Goal: Navigation & Orientation: Find specific page/section

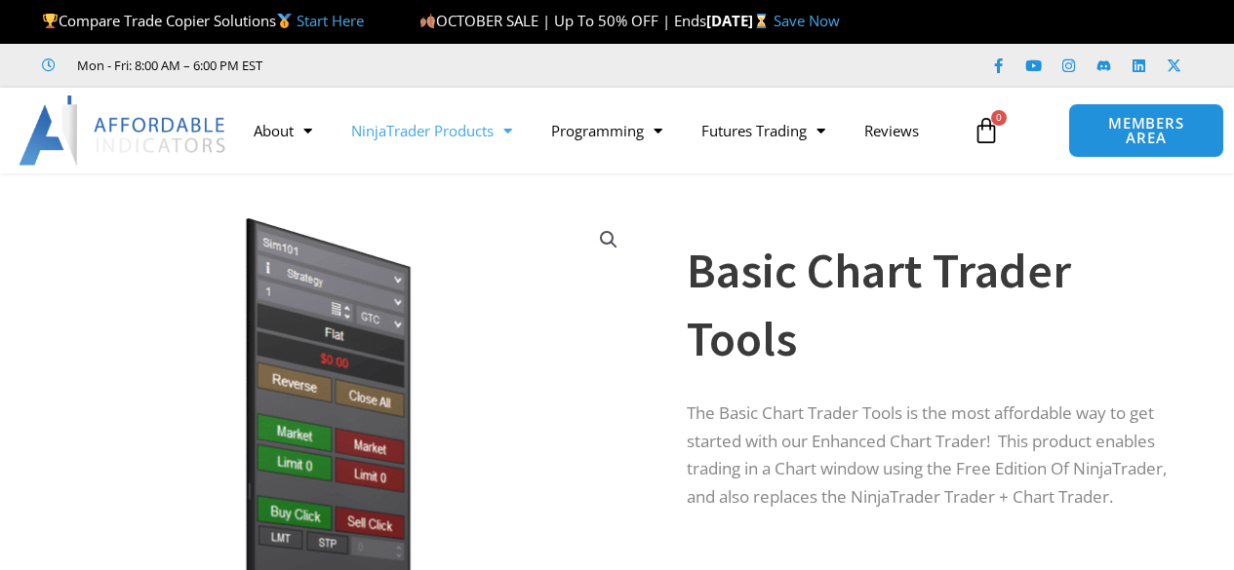
click at [417, 129] on link "NinjaTrader Products" at bounding box center [432, 130] width 200 height 45
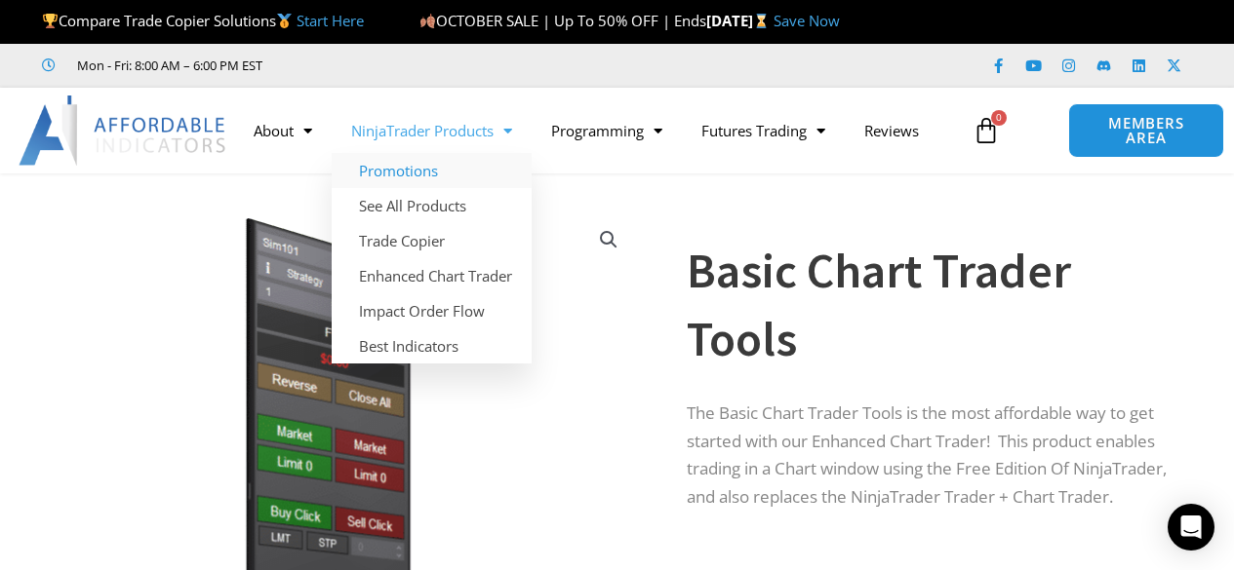
click at [417, 170] on link "Promotions" at bounding box center [432, 170] width 200 height 35
